Goal: Transaction & Acquisition: Obtain resource

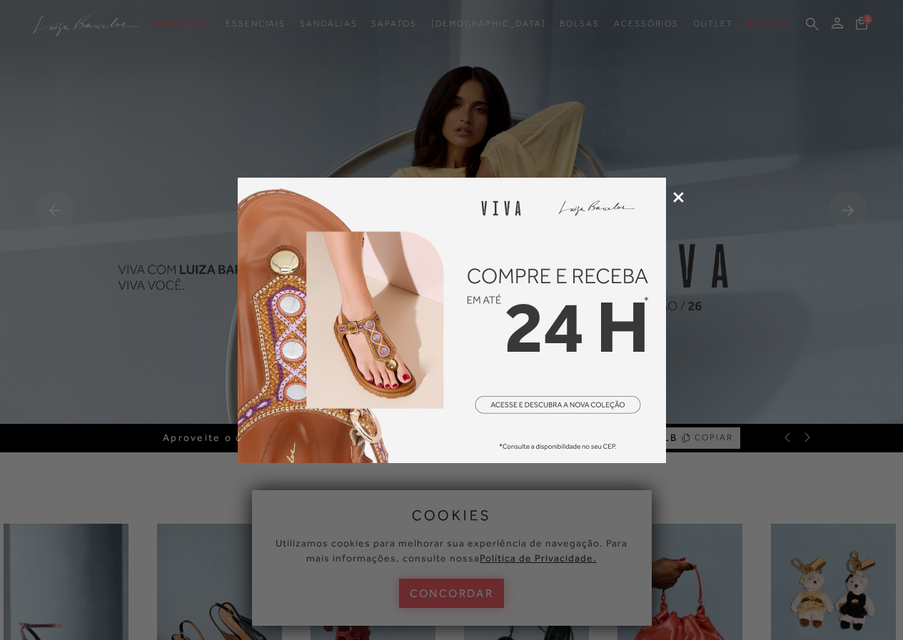
click at [675, 193] on icon at bounding box center [678, 197] width 11 height 11
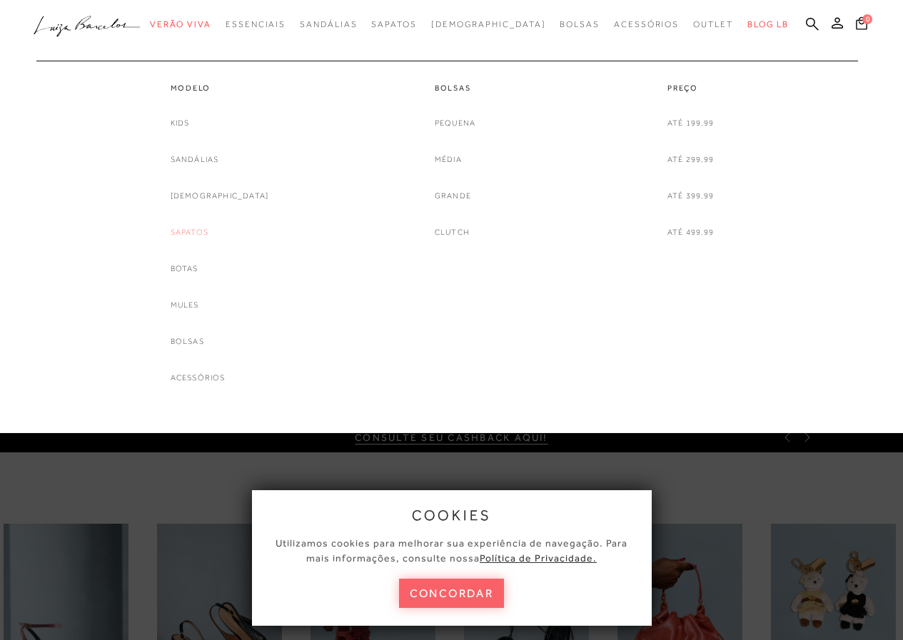
click at [208, 230] on link "Sapatos" at bounding box center [190, 232] width 38 height 15
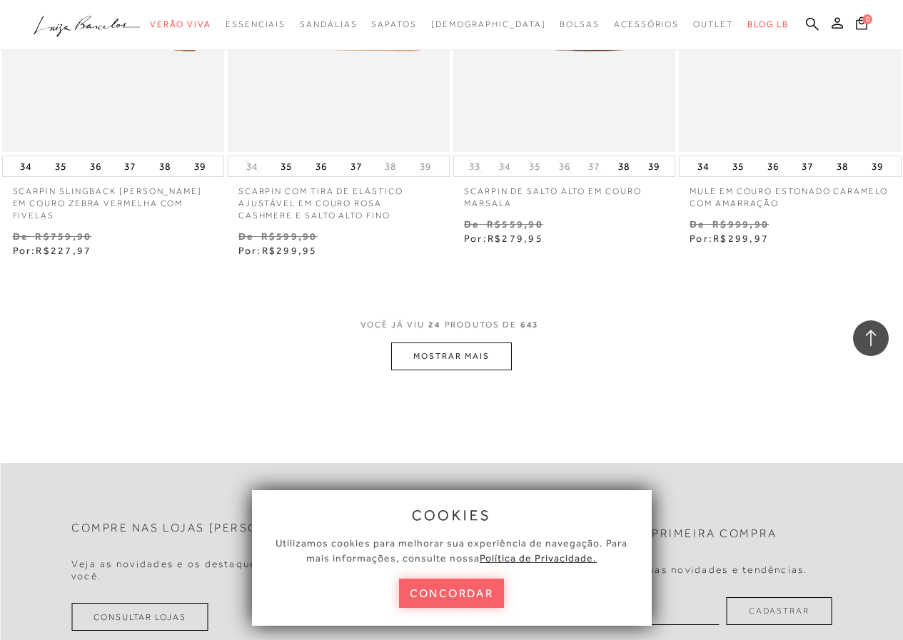
scroll to position [2513, 0]
click at [447, 355] on button "MOSTRAR MAIS" at bounding box center [451, 352] width 120 height 28
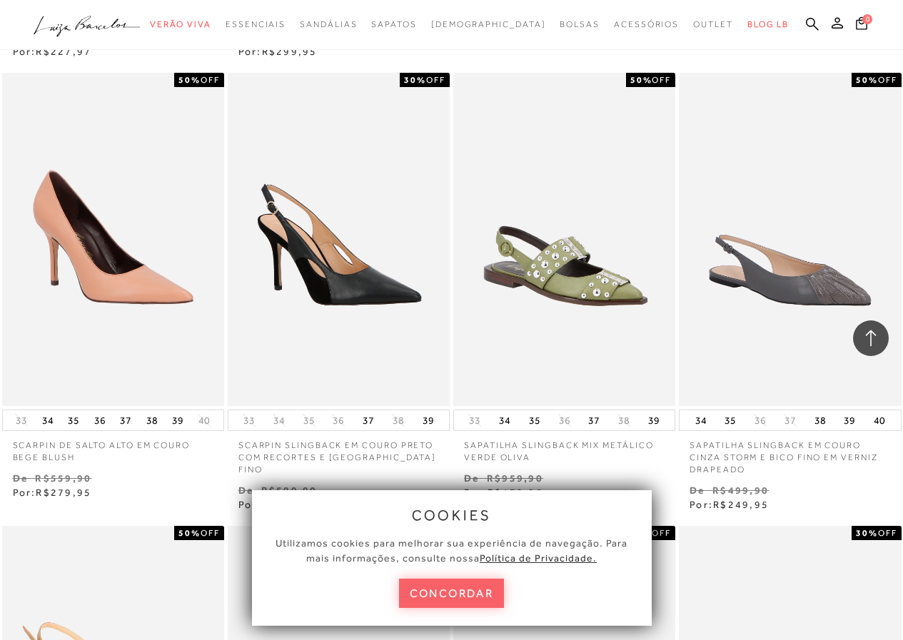
scroll to position [2723, 0]
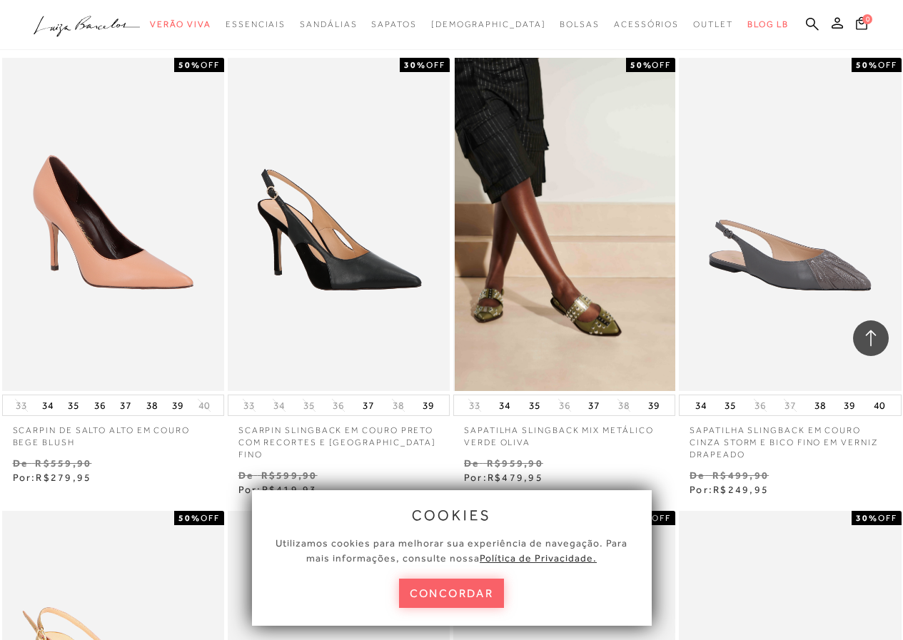
click at [586, 287] on img at bounding box center [564, 224] width 220 height 333
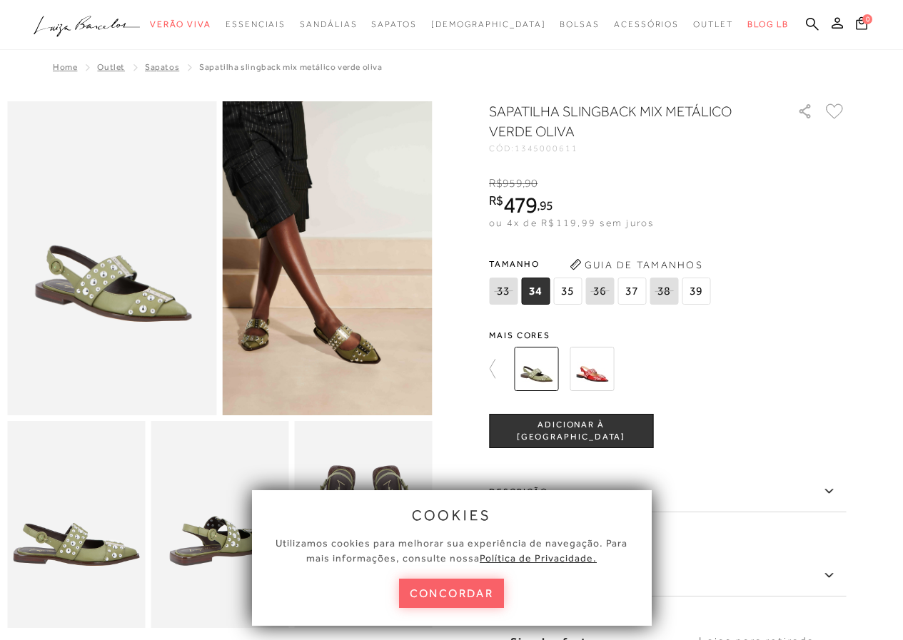
click at [609, 360] on img at bounding box center [591, 369] width 44 height 44
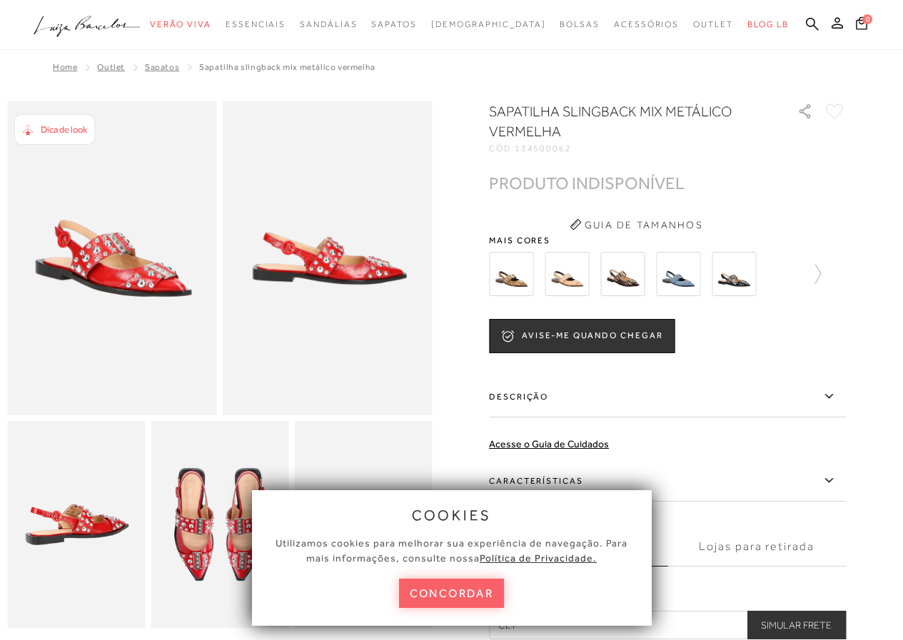
click at [638, 272] on img at bounding box center [622, 274] width 44 height 44
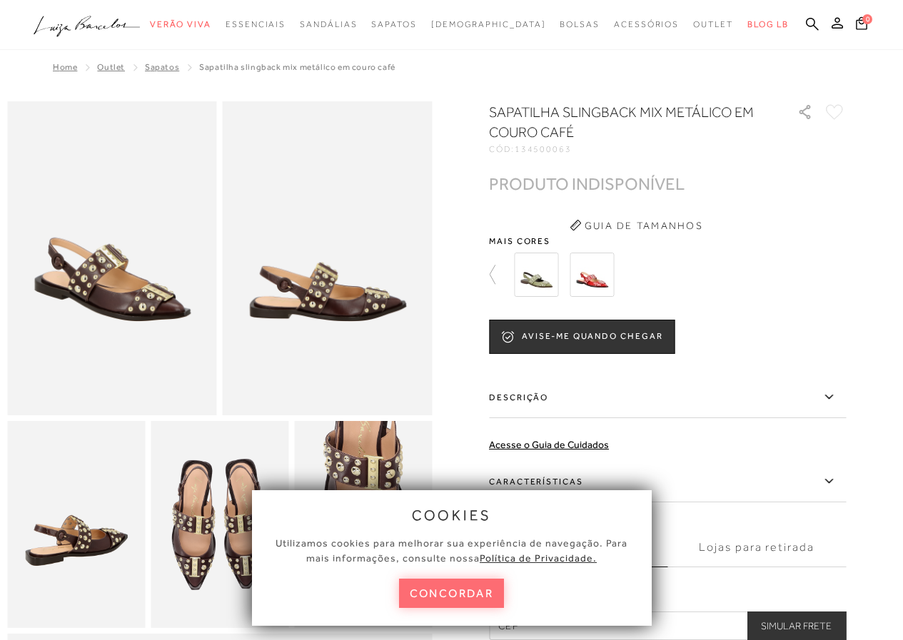
click at [435, 594] on button "concordar" at bounding box center [452, 593] width 106 height 29
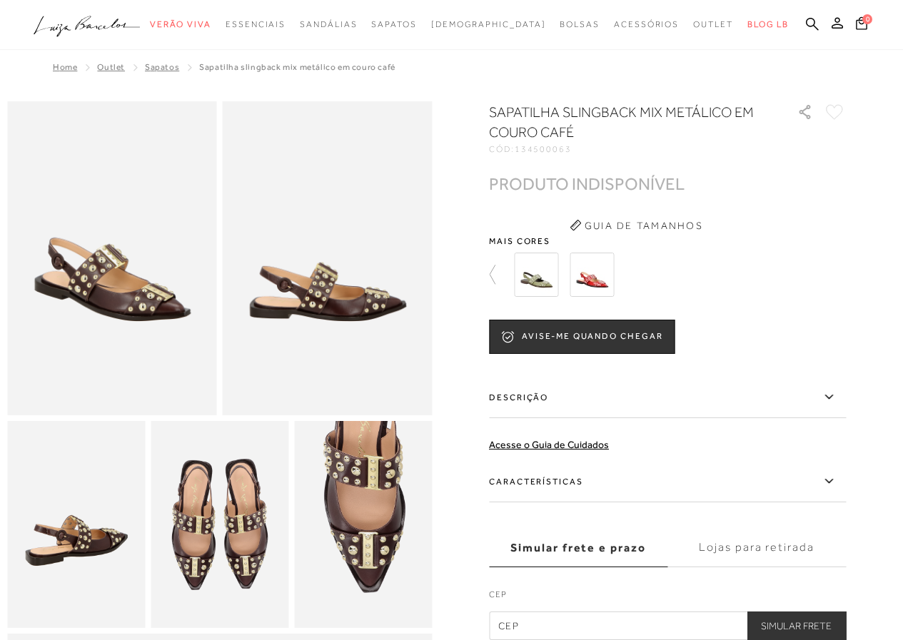
click at [539, 263] on img at bounding box center [536, 275] width 44 height 44
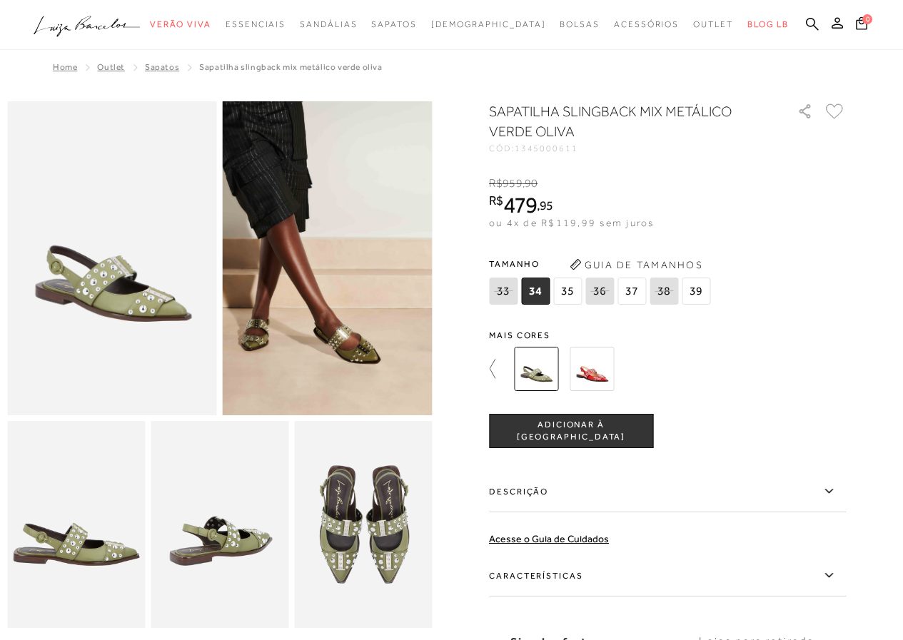
click at [497, 367] on icon at bounding box center [499, 369] width 20 height 20
click at [529, 372] on img at bounding box center [511, 369] width 44 height 44
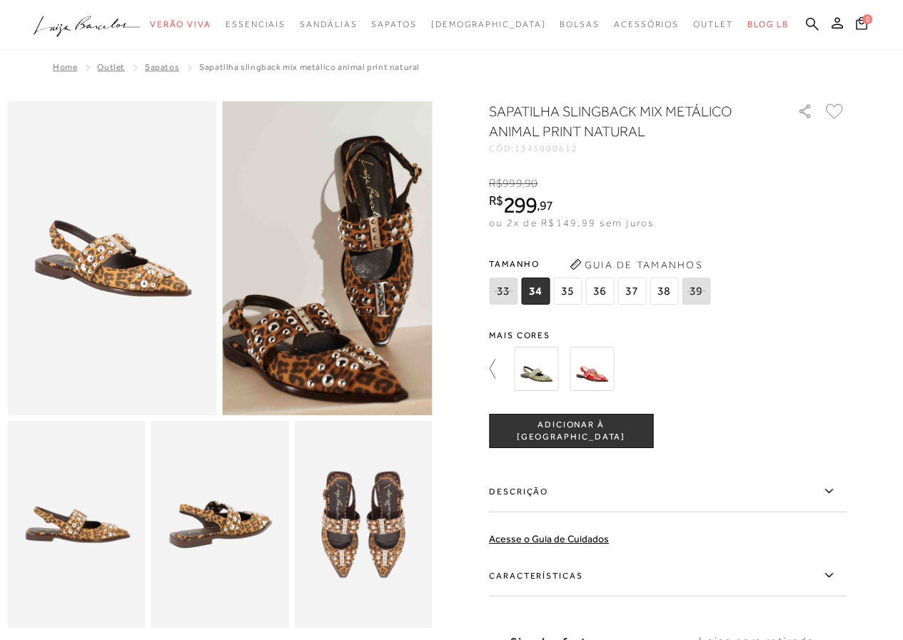
click at [495, 367] on icon at bounding box center [492, 368] width 6 height 19
click at [574, 366] on img at bounding box center [566, 369] width 44 height 44
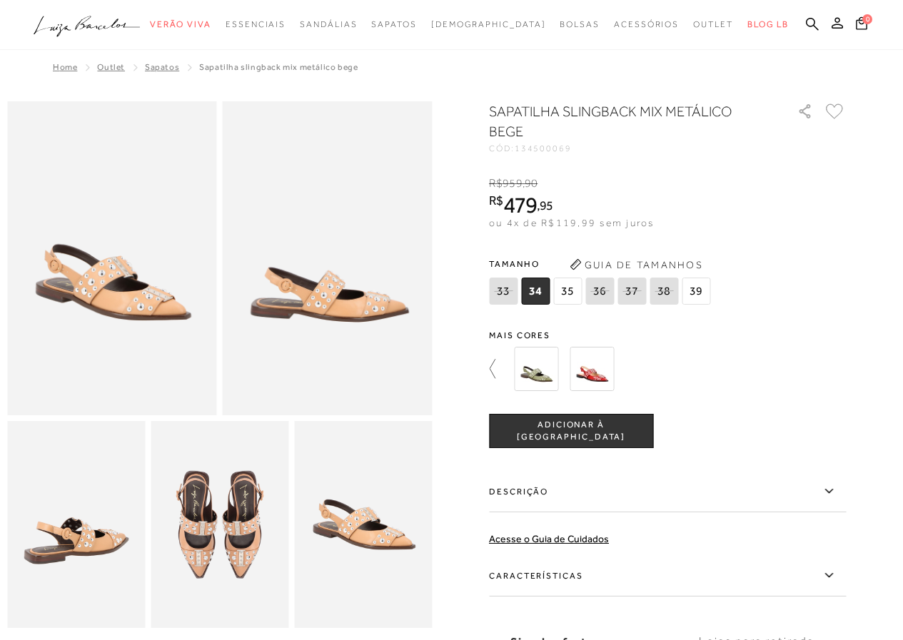
click at [494, 370] on icon at bounding box center [499, 369] width 20 height 20
click at [494, 367] on icon at bounding box center [499, 369] width 20 height 20
click at [692, 371] on img at bounding box center [678, 369] width 44 height 44
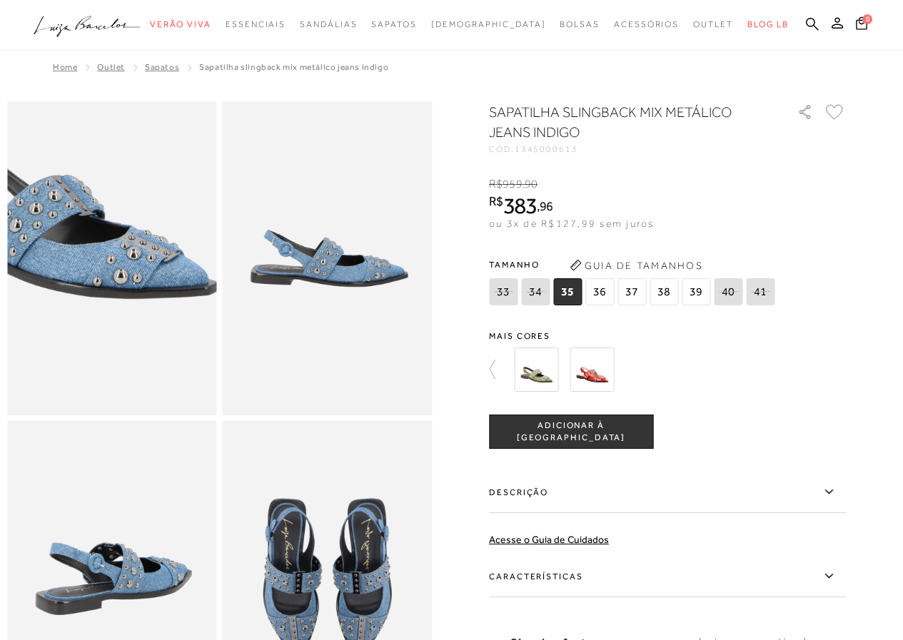
click at [164, 302] on img at bounding box center [58, 220] width 419 height 629
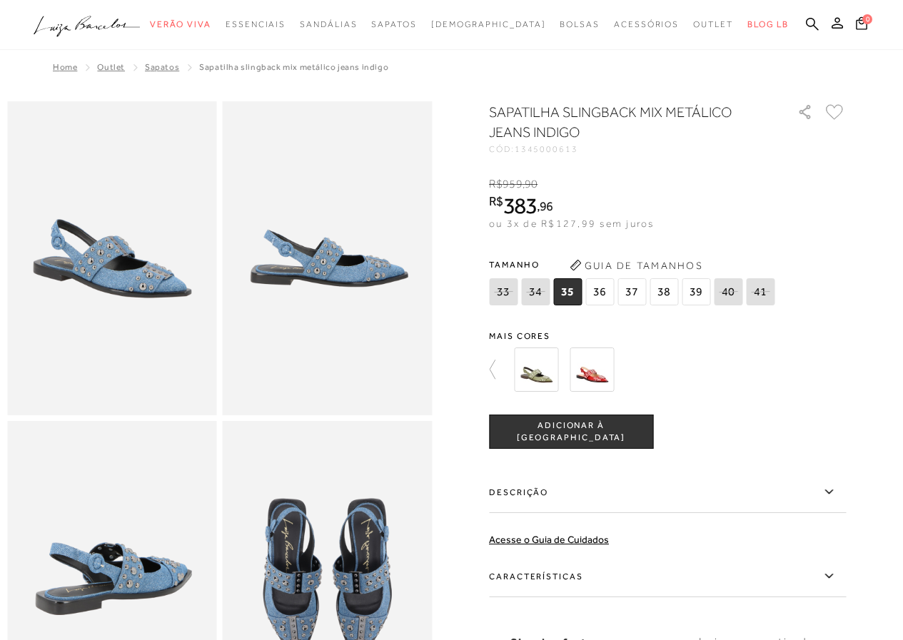
click at [594, 364] on img at bounding box center [591, 369] width 44 height 44
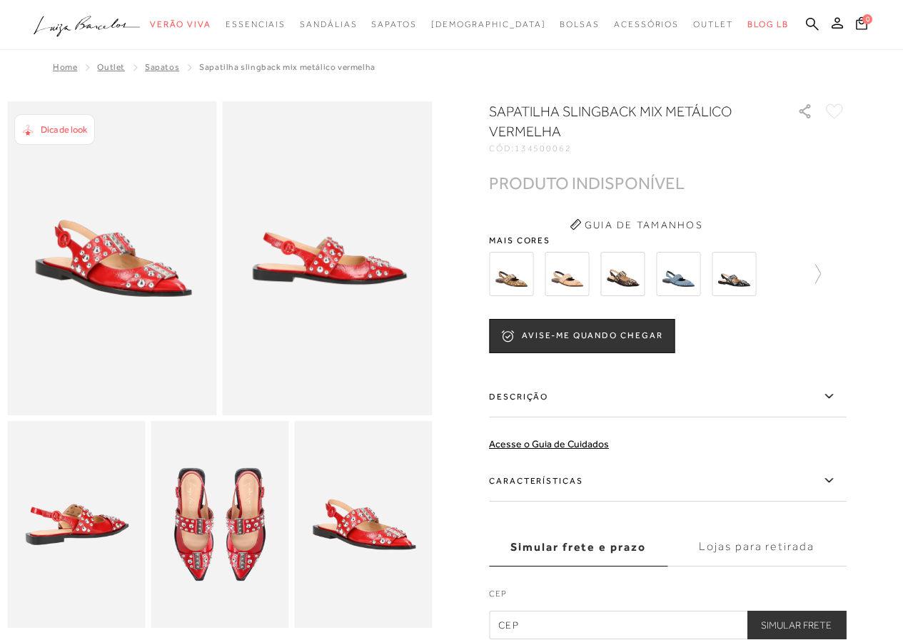
click at [638, 281] on img at bounding box center [622, 274] width 44 height 44
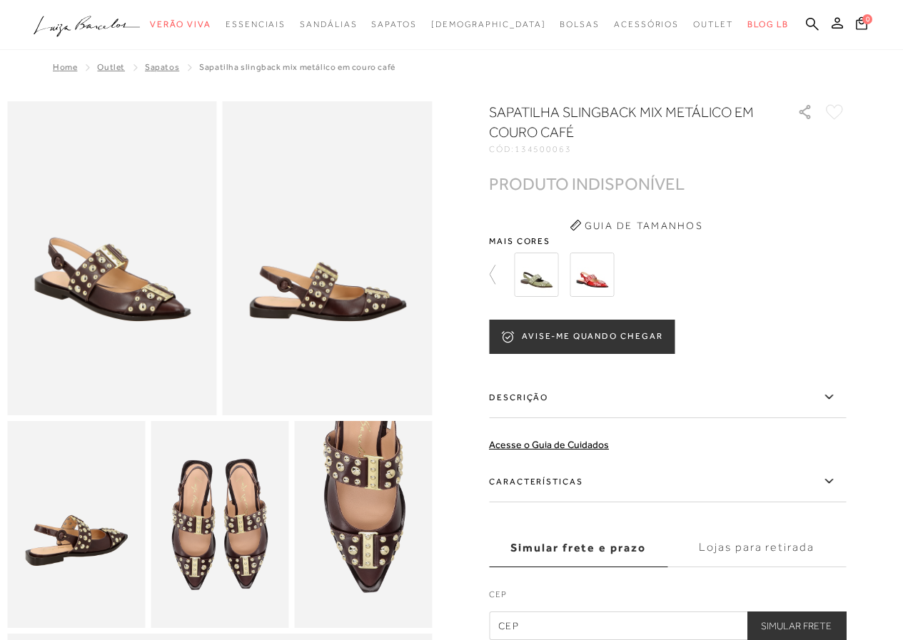
click at [645, 335] on button "AVISE-ME QUANDO CHEGAR" at bounding box center [581, 337] width 185 height 34
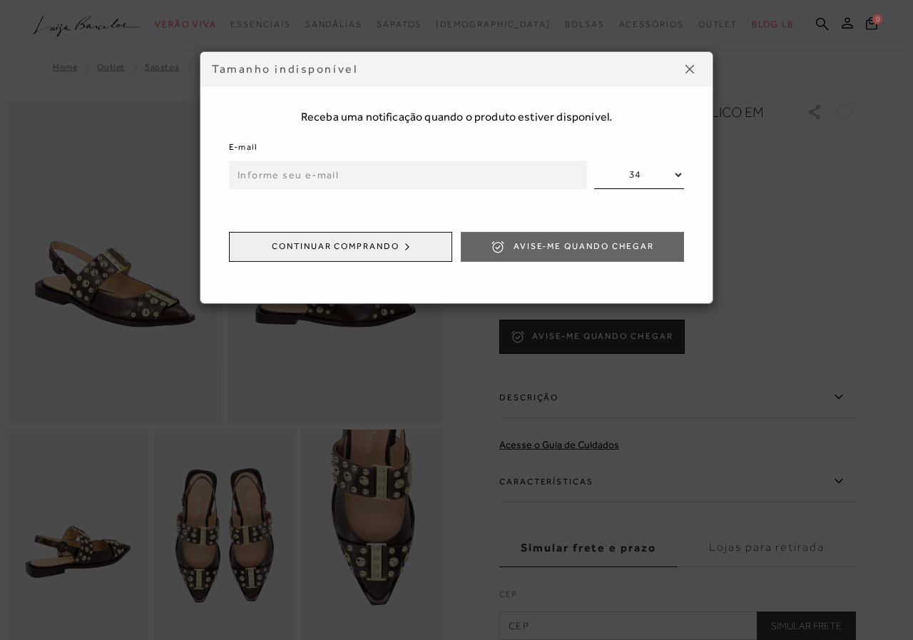
click at [678, 173] on select "34 35 36 37 38 39" at bounding box center [639, 175] width 90 height 29
select select
click at [594, 161] on select "34 35 36 37 38 39" at bounding box center [639, 175] width 90 height 29
click at [289, 178] on input "email" at bounding box center [408, 175] width 358 height 29
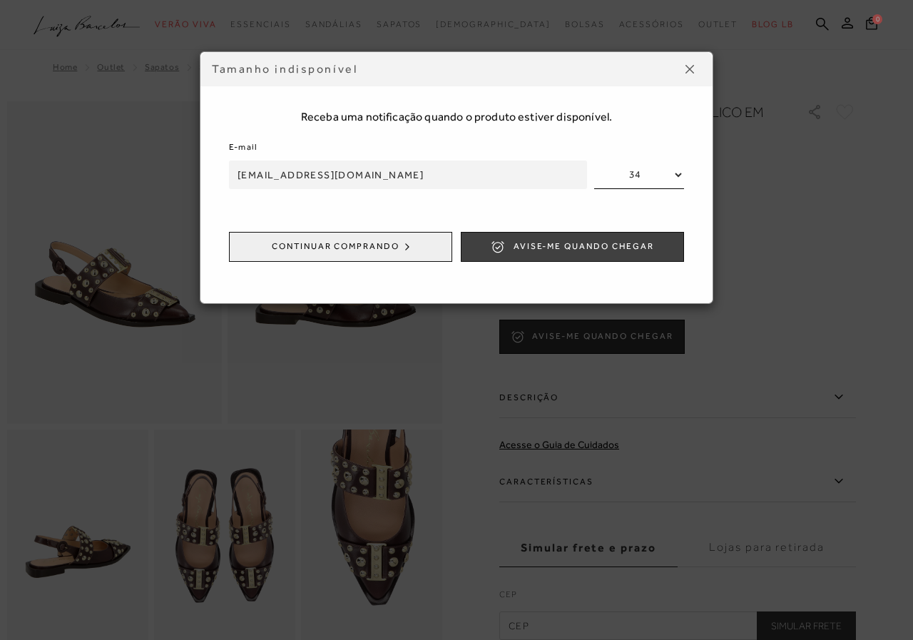
type input "[EMAIL_ADDRESS][DOMAIN_NAME]"
click at [580, 242] on span "Avise-me quando chegar" at bounding box center [584, 246] width 141 height 12
click at [589, 249] on span "ENVIADO" at bounding box center [584, 246] width 46 height 12
click at [689, 70] on img at bounding box center [690, 69] width 9 height 9
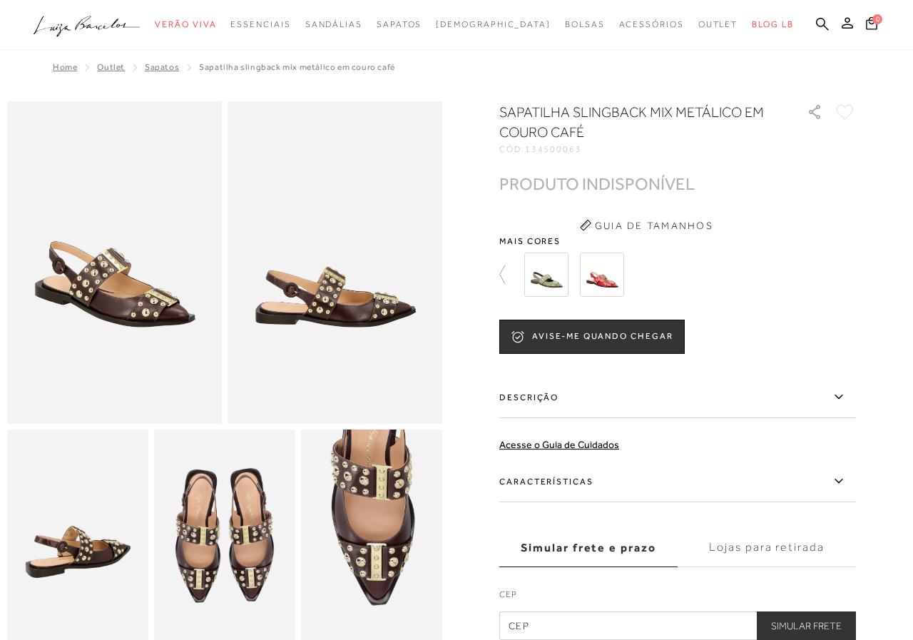
click at [689, 70] on body "Página de detalhes do produto de SAPATILHA SLINGBACK MIX METÁLICO EM COURO CAFÉ…" at bounding box center [456, 320] width 913 height 640
